Goal: Check status: Check status

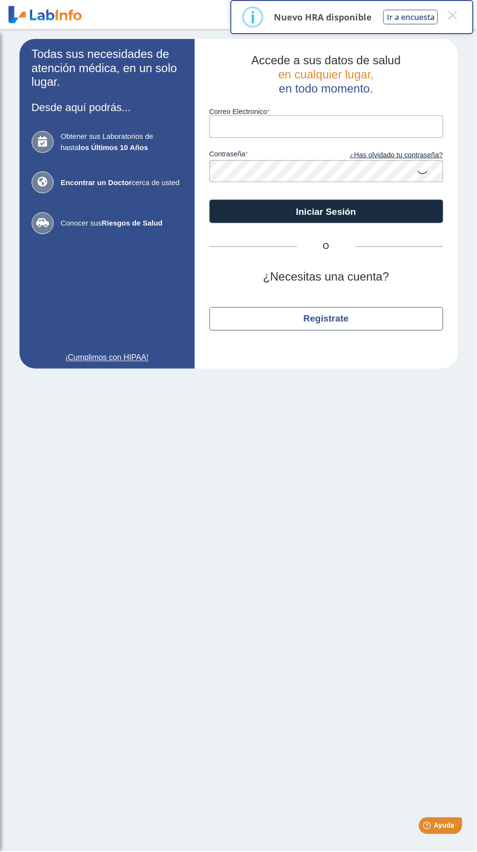
click at [343, 127] on input "Correo Electronico" at bounding box center [326, 126] width 234 height 22
type input "[EMAIL_ADDRESS][DOMAIN_NAME]"
click at [209, 200] on button "Iniciar Sesión" at bounding box center [326, 211] width 234 height 23
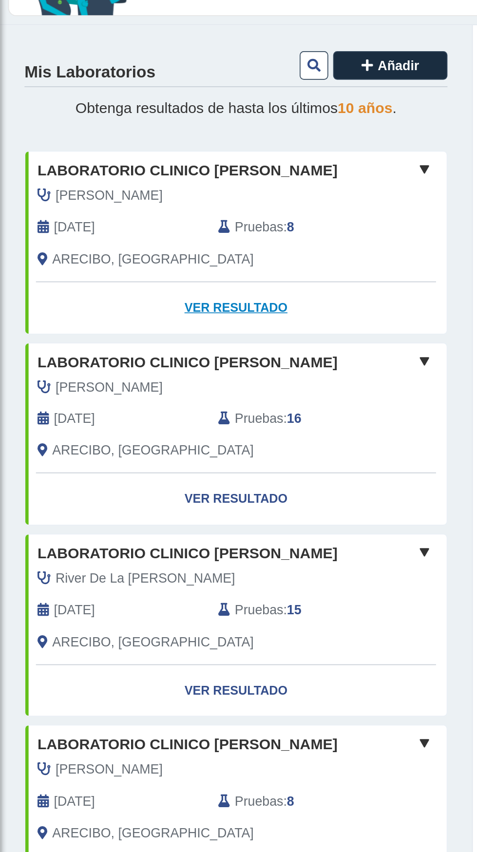
click at [156, 286] on link "Ver Resultado" at bounding box center [140, 293] width 251 height 31
click at [141, 285] on link "Ver Resultado" at bounding box center [140, 293] width 251 height 31
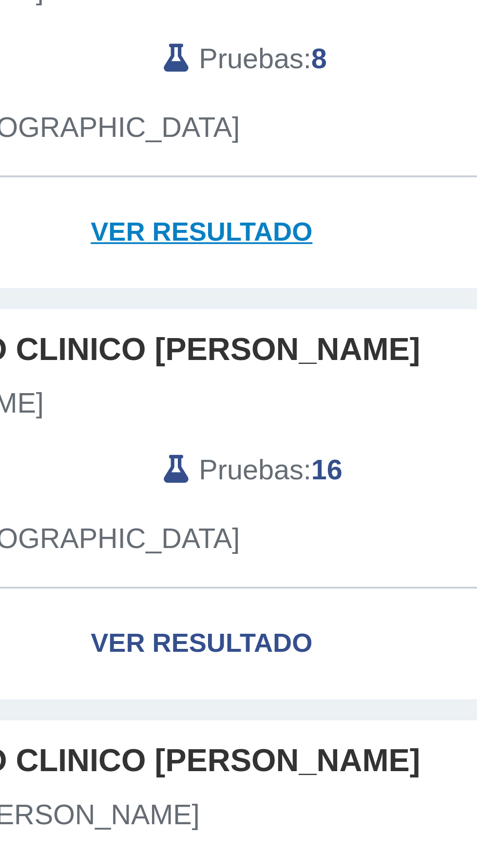
scroll to position [1, 0]
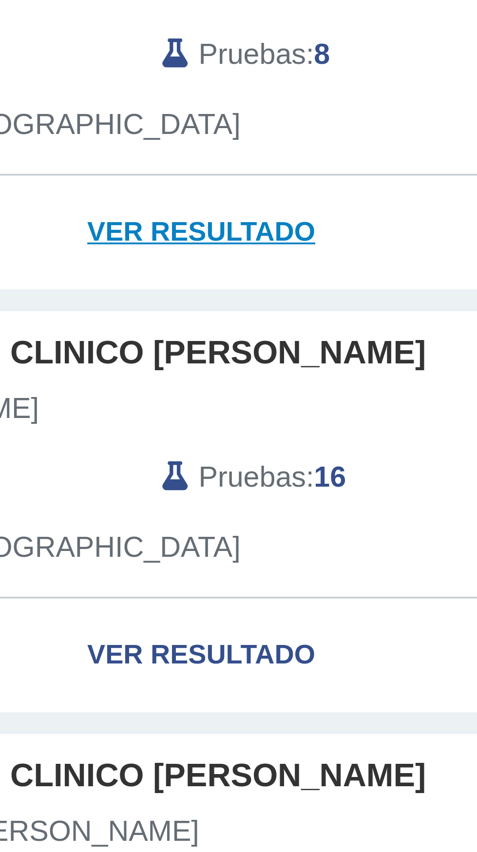
click at [147, 291] on link "Ver Resultado" at bounding box center [140, 292] width 251 height 31
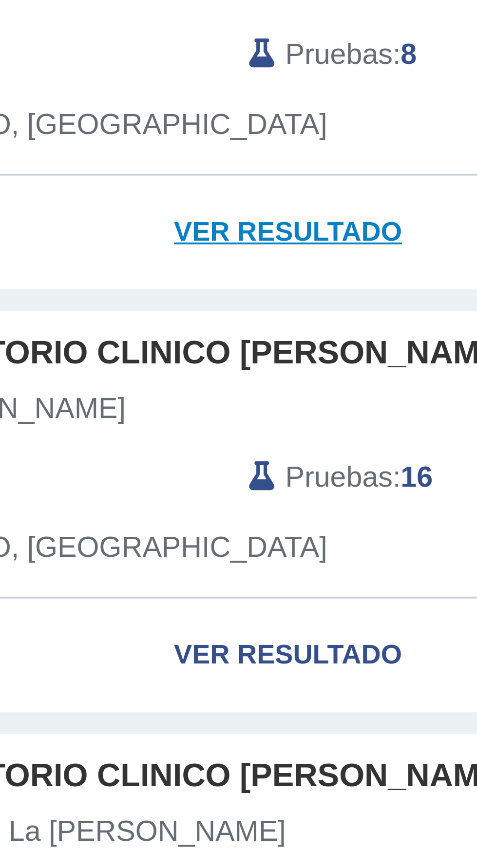
click at [132, 292] on link "Ver Resultado" at bounding box center [140, 292] width 251 height 31
click at [138, 291] on link "Ver Resultado" at bounding box center [140, 292] width 251 height 31
click at [145, 290] on link "Ver Resultado" at bounding box center [140, 292] width 251 height 31
click at [150, 290] on link "Ver Resultado" at bounding box center [140, 292] width 251 height 31
click at [148, 290] on link "Ver Resultado" at bounding box center [140, 292] width 251 height 31
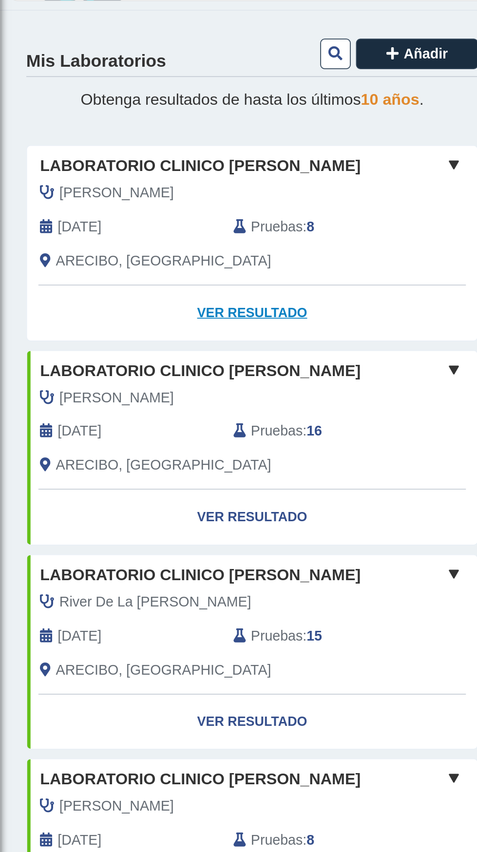
scroll to position [0, 0]
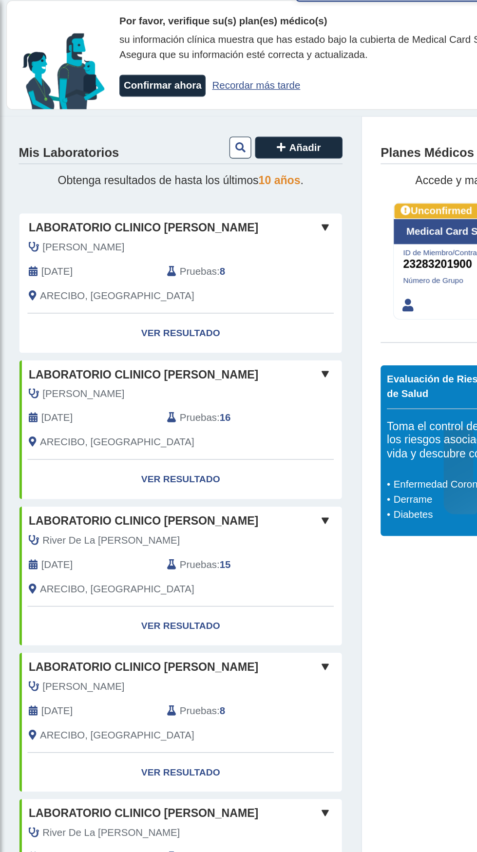
click at [251, 212] on span at bounding box center [253, 210] width 12 height 12
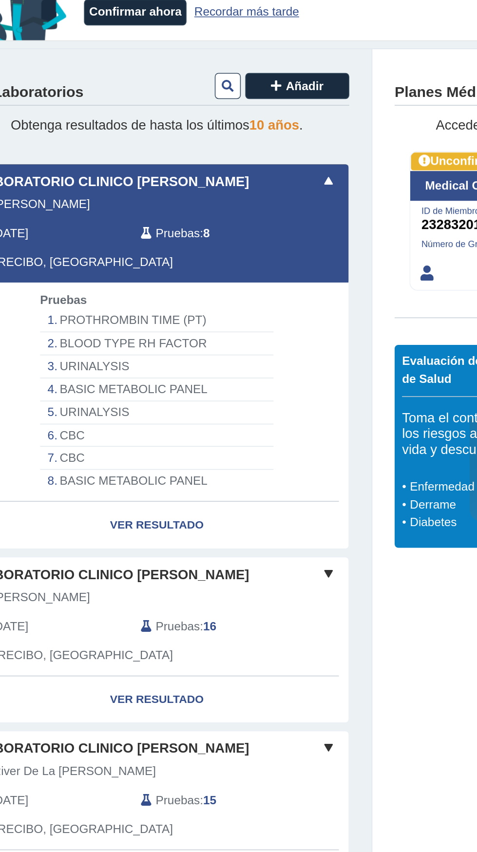
scroll to position [6, 0]
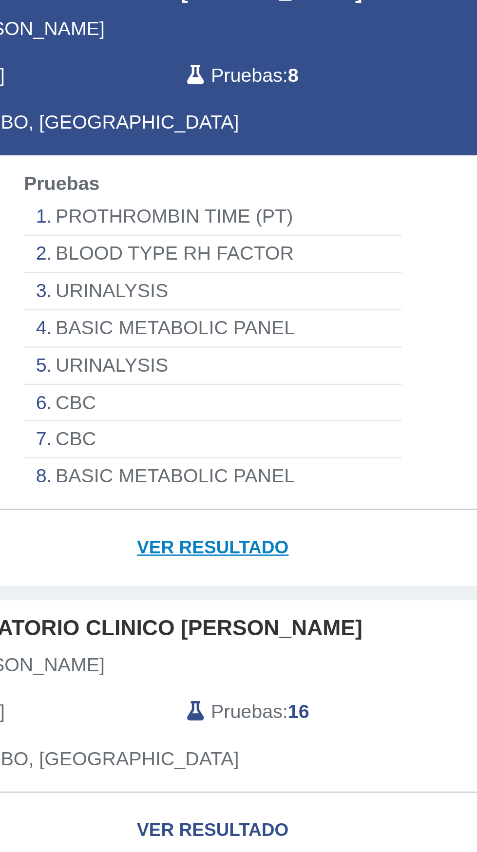
click at [147, 430] on link "Ver Resultado" at bounding box center [140, 430] width 251 height 31
click at [143, 429] on link "Ver Resultado" at bounding box center [140, 430] width 251 height 31
click at [141, 430] on link "Ver Resultado" at bounding box center [140, 430] width 251 height 31
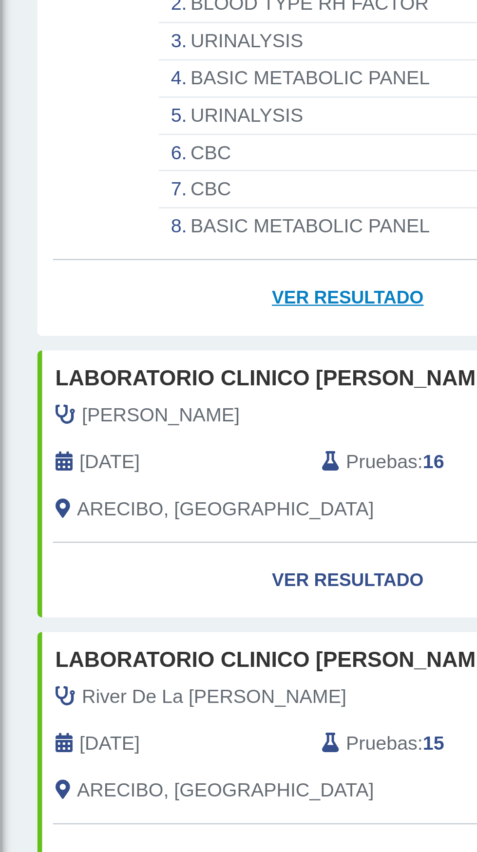
scroll to position [108, 0]
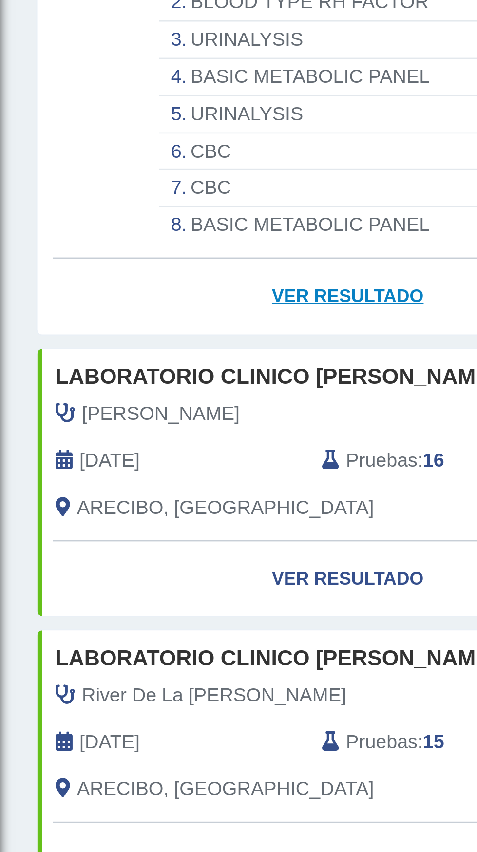
click at [135, 327] on link "Ver Resultado" at bounding box center [140, 329] width 251 height 31
click at [137, 331] on link "Ver Resultado" at bounding box center [140, 329] width 251 height 31
click at [138, 331] on link "Ver Resultado" at bounding box center [140, 329] width 251 height 31
click at [125, 334] on link "Ver Resultado" at bounding box center [140, 329] width 251 height 31
click at [124, 335] on link "Ver Resultado" at bounding box center [140, 329] width 251 height 31
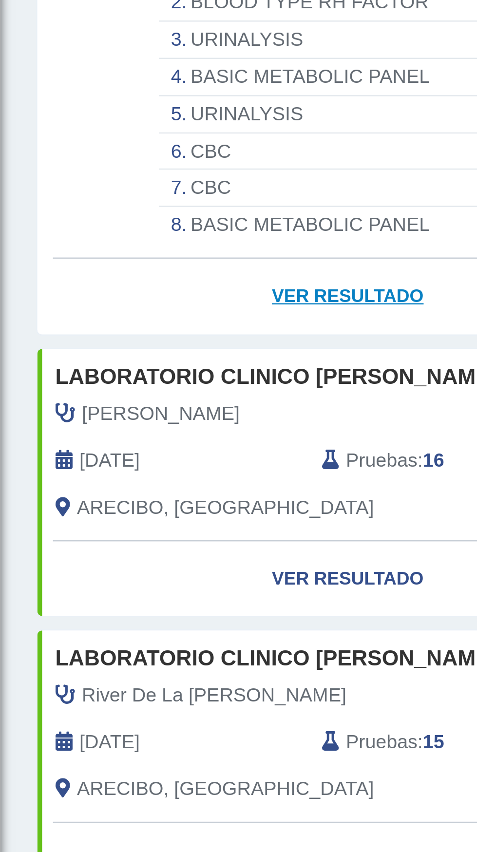
scroll to position [108, 0]
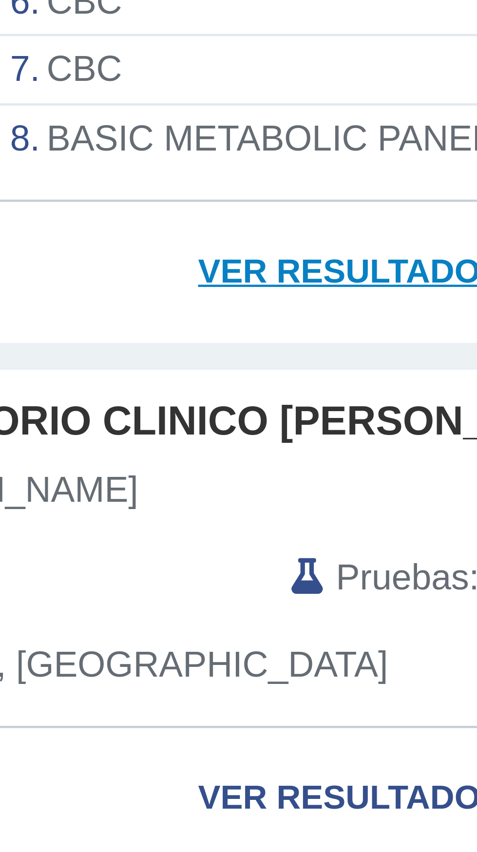
click at [139, 328] on link "Ver Resultado" at bounding box center [140, 328] width 251 height 31
click at [140, 330] on link "Ver Resultado" at bounding box center [140, 328] width 251 height 31
click at [140, 329] on link "Ver Resultado" at bounding box center [140, 328] width 251 height 31
click at [141, 333] on link "Ver Resultado" at bounding box center [140, 328] width 251 height 31
click at [137, 332] on link "Ver Resultado" at bounding box center [140, 328] width 251 height 31
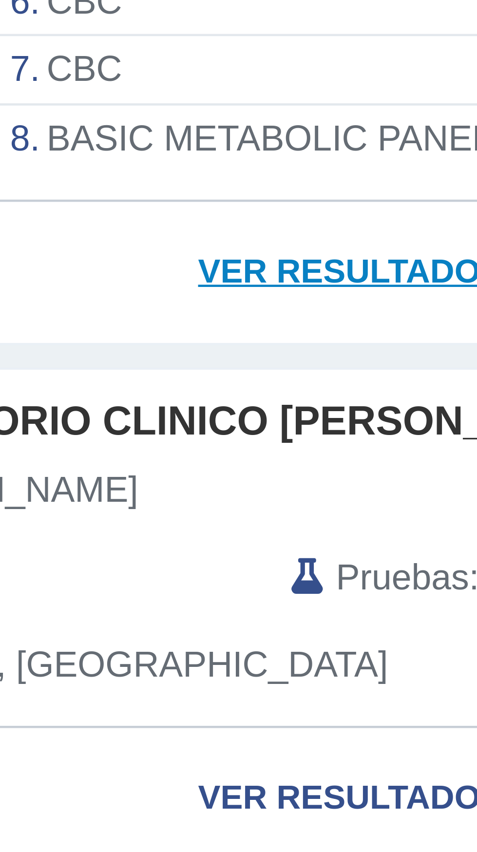
click at [137, 333] on link "Ver Resultado" at bounding box center [140, 328] width 251 height 31
click at [137, 330] on link "Ver Resultado" at bounding box center [140, 328] width 251 height 31
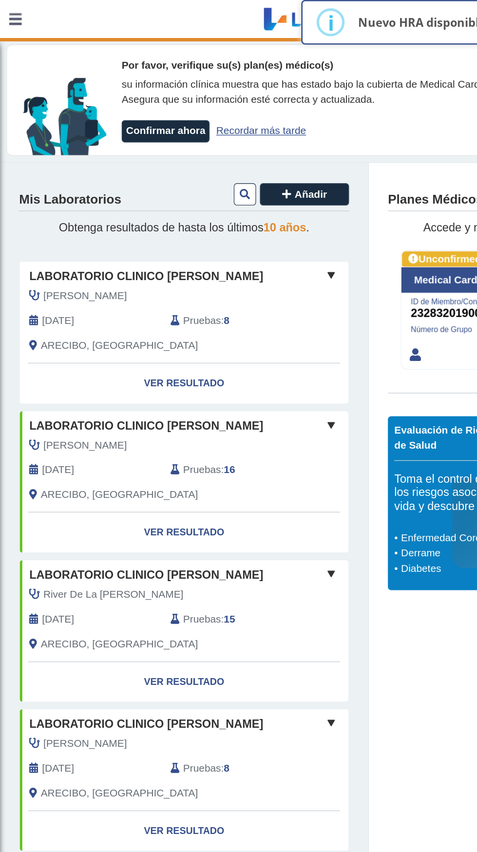
click at [255, 210] on span at bounding box center [253, 211] width 12 height 12
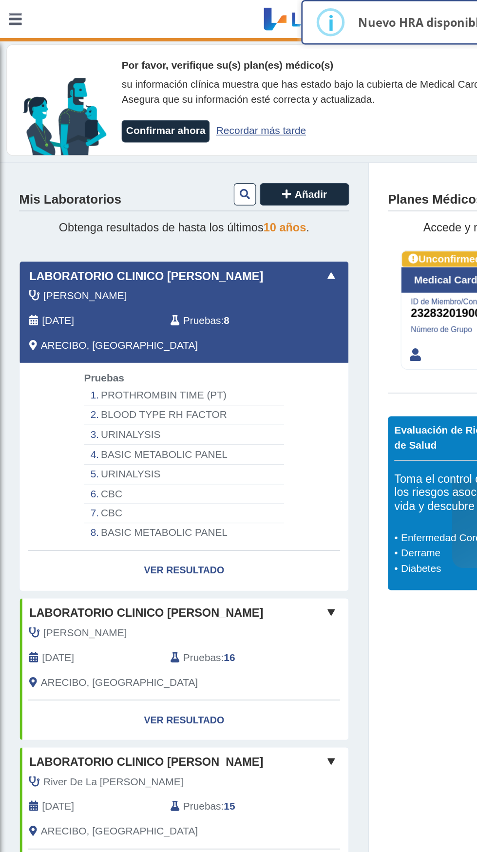
scroll to position [3, 0]
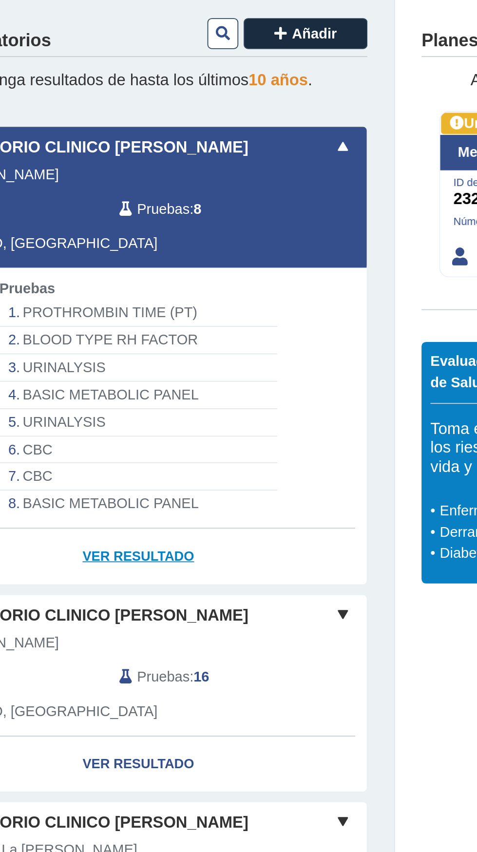
click at [149, 436] on link "Ver Resultado" at bounding box center [140, 433] width 251 height 31
click at [144, 434] on link "Ver Resultado" at bounding box center [140, 433] width 251 height 31
click at [138, 432] on link "Ver Resultado" at bounding box center [140, 433] width 251 height 31
click at [140, 439] on link "Ver Resultado" at bounding box center [140, 433] width 251 height 31
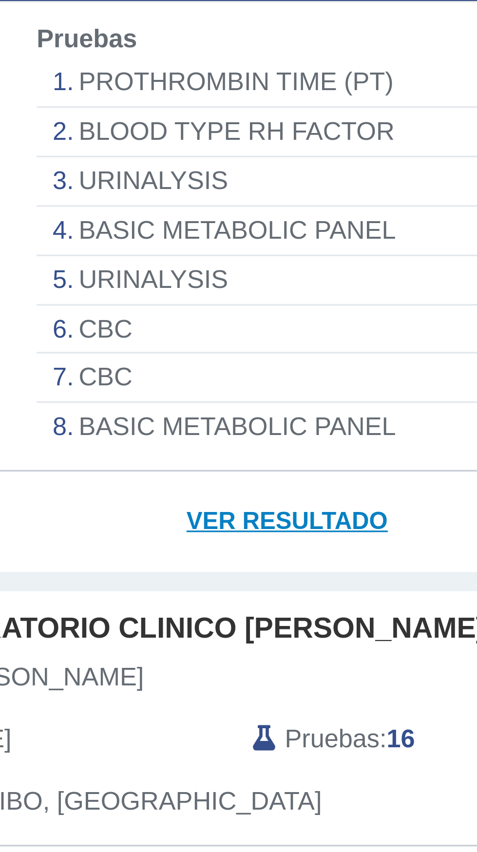
click at [145, 430] on link "Ver Resultado" at bounding box center [140, 431] width 251 height 31
click at [139, 433] on link "Ver Resultado" at bounding box center [140, 431] width 251 height 31
click at [136, 426] on link "Ver Resultado" at bounding box center [140, 431] width 251 height 31
click at [136, 429] on link "Ver Resultado" at bounding box center [140, 431] width 251 height 31
click at [132, 425] on link "Ver Resultado" at bounding box center [140, 431] width 251 height 31
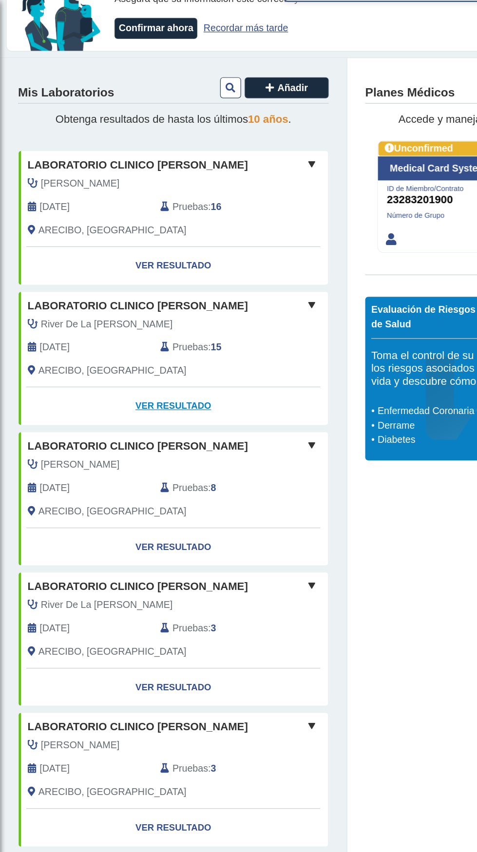
scroll to position [0, 0]
